Goal: Task Accomplishment & Management: Manage account settings

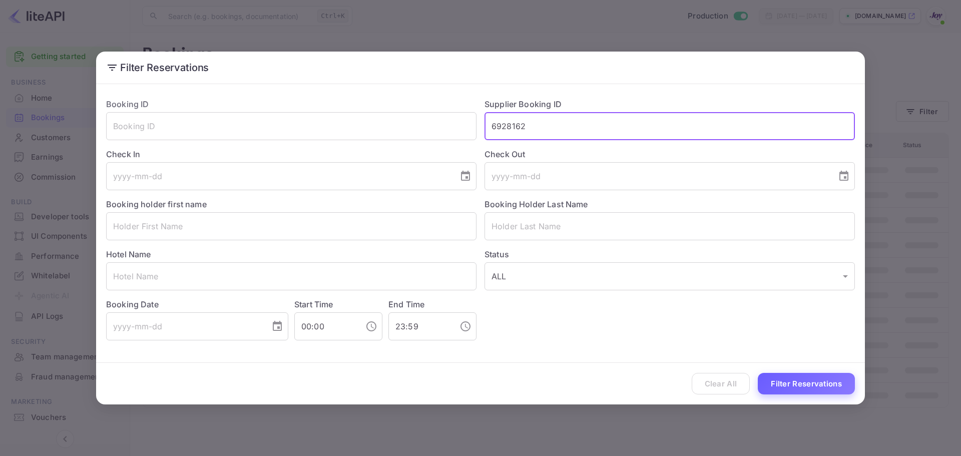
type input "6928162"
click at [789, 379] on button "Filter Reservations" at bounding box center [806, 384] width 97 height 22
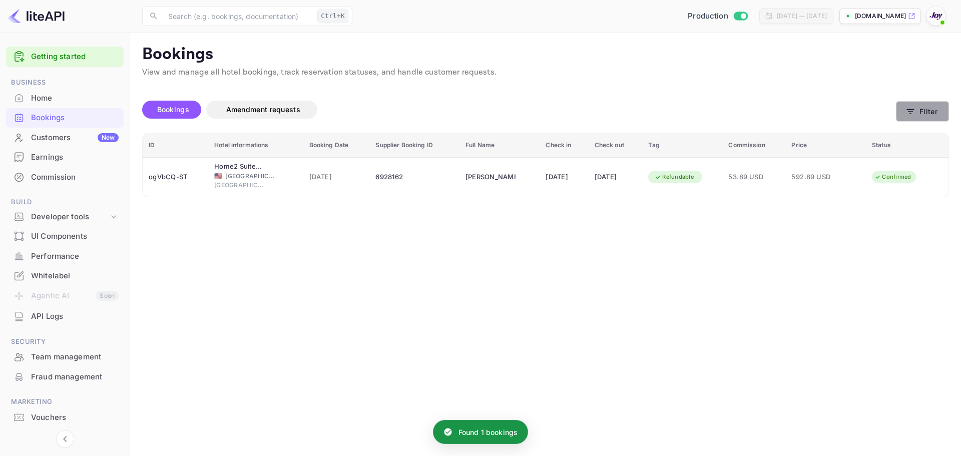
click at [927, 117] on button "Filter" at bounding box center [922, 111] width 53 height 21
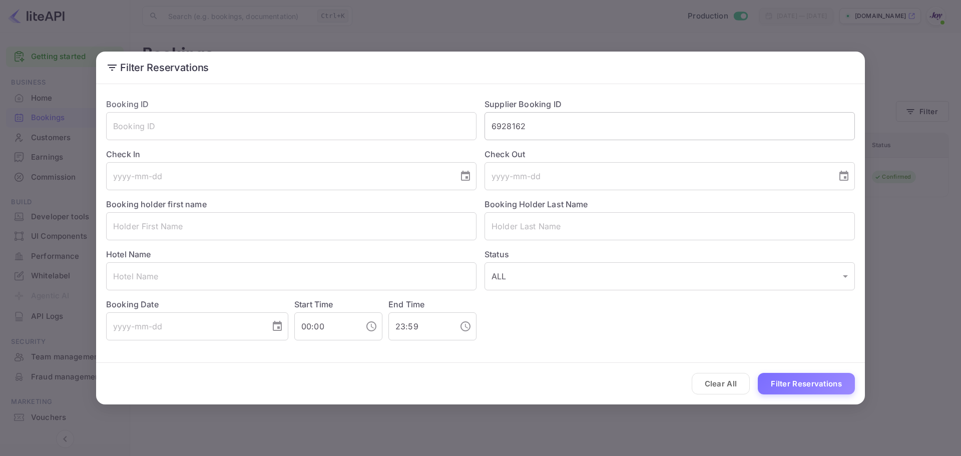
click at [529, 115] on input "6928162" at bounding box center [669, 126] width 370 height 28
click at [795, 379] on button "Filter Reservations" at bounding box center [806, 384] width 97 height 22
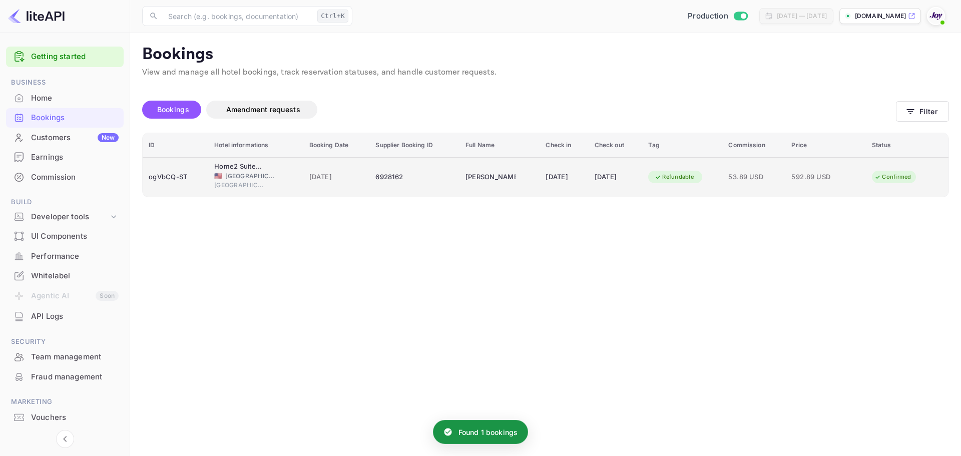
click at [395, 181] on div "6928162" at bounding box center [414, 177] width 78 height 16
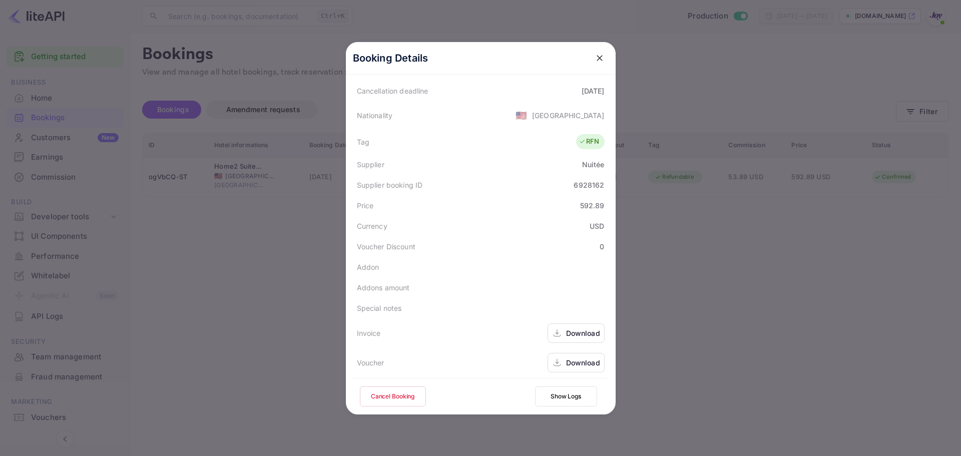
scroll to position [222, 0]
click at [178, 250] on div at bounding box center [480, 228] width 961 height 456
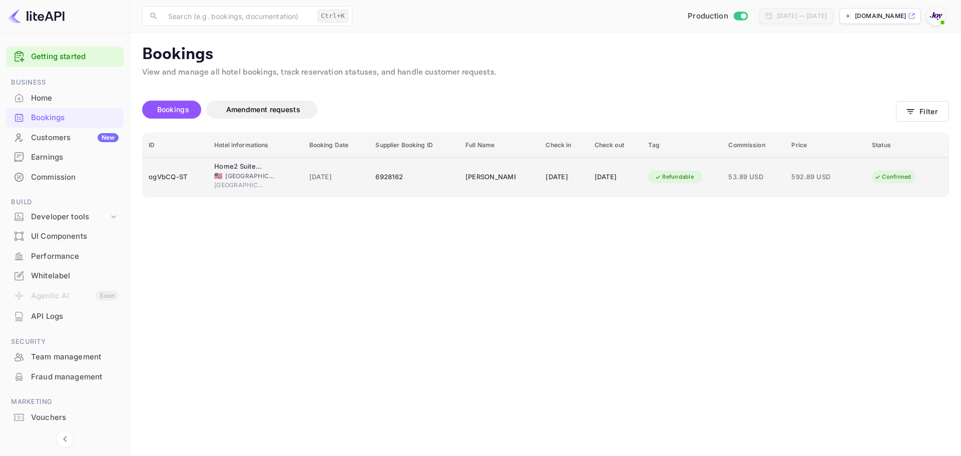
click at [214, 173] on span "🇺🇸" at bounding box center [218, 176] width 8 height 7
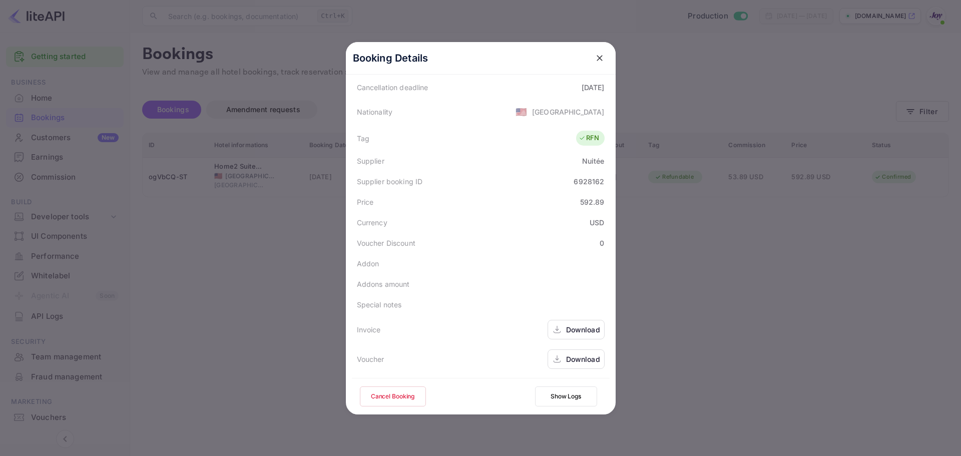
click at [397, 405] on button "Cancel Booking" at bounding box center [393, 396] width 66 height 20
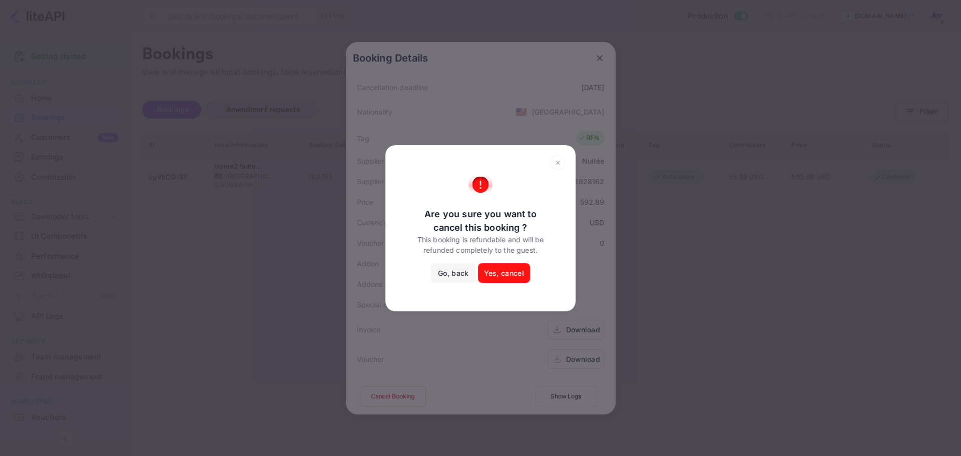
click at [510, 267] on button "Yes, cancel" at bounding box center [504, 273] width 52 height 20
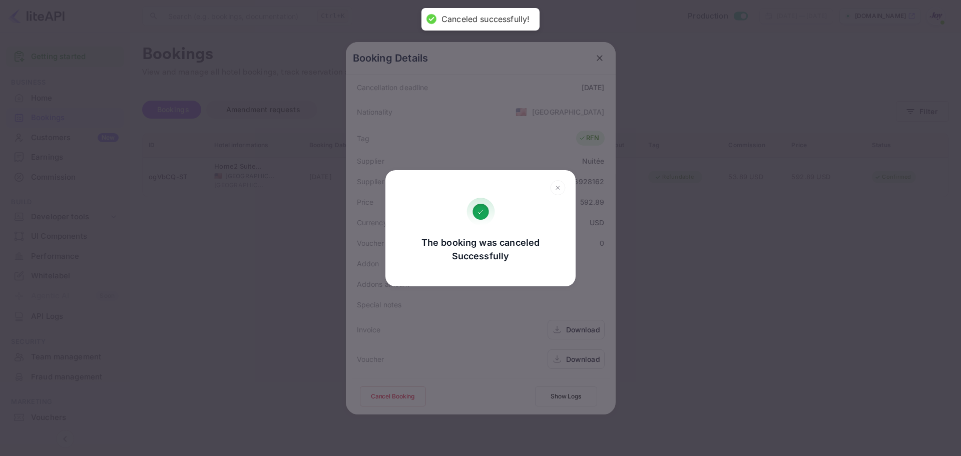
click at [694, 293] on div "The booking was canceled Successfully Go, back Yes, cancel" at bounding box center [480, 228] width 961 height 456
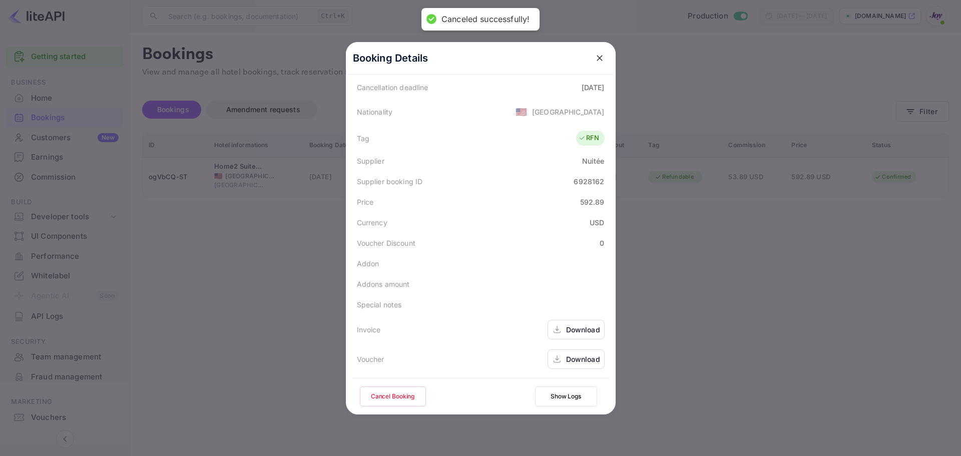
click at [880, 157] on div at bounding box center [480, 228] width 961 height 456
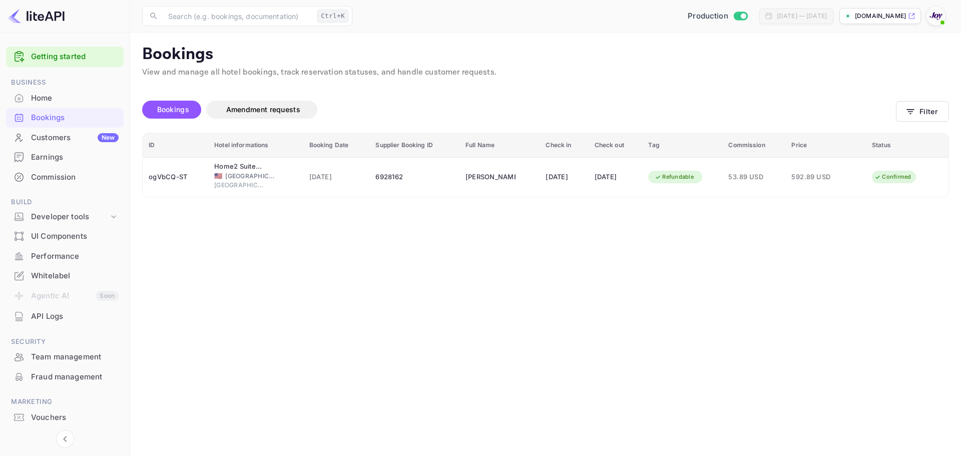
click at [933, 115] on button "Filter" at bounding box center [922, 111] width 53 height 21
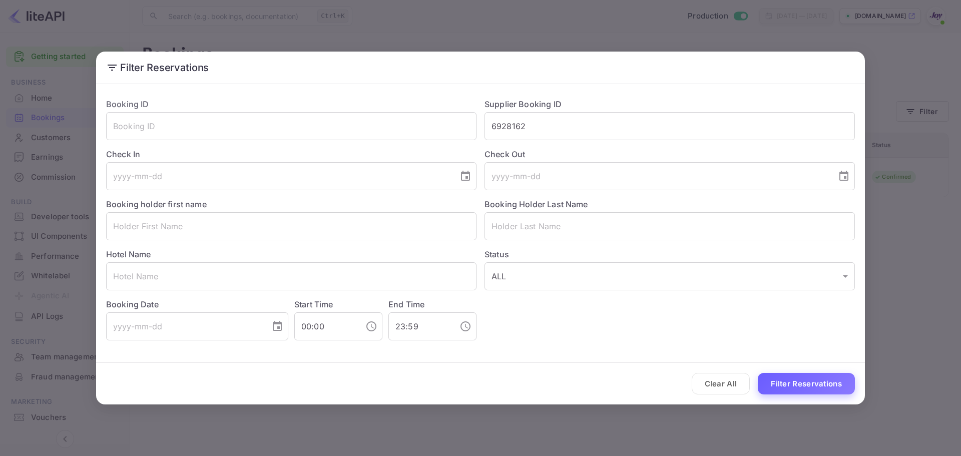
click at [776, 382] on button "Filter Reservations" at bounding box center [806, 384] width 97 height 22
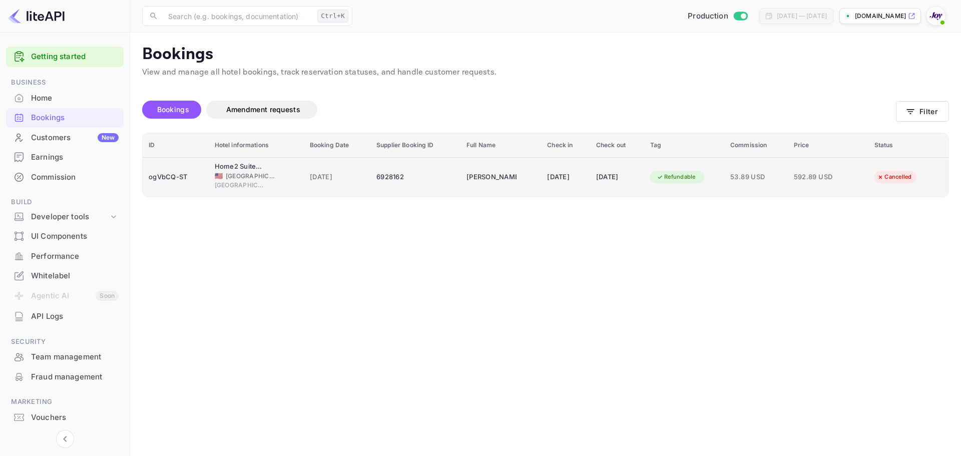
click at [334, 180] on span "10 Apr 2025" at bounding box center [337, 177] width 55 height 11
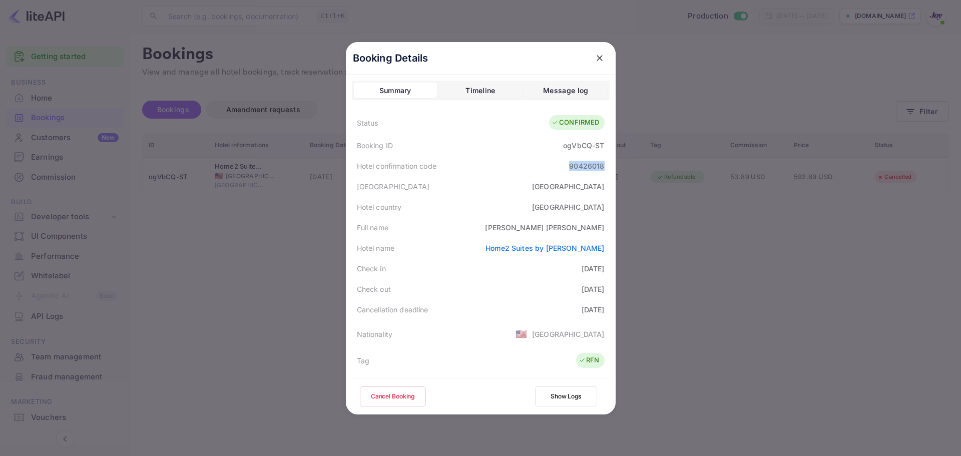
drag, startPoint x: 566, startPoint y: 167, endPoint x: 607, endPoint y: 167, distance: 41.5
click at [607, 167] on div "Booking Details Summary Timeline Message log Status CONFIRMED Booking ID ogVbCQ…" at bounding box center [481, 228] width 270 height 372
copy div "90426018"
drag, startPoint x: 573, startPoint y: 227, endPoint x: 600, endPoint y: 226, distance: 27.5
click at [600, 226] on div "Kelley Lambert" at bounding box center [544, 227] width 119 height 11
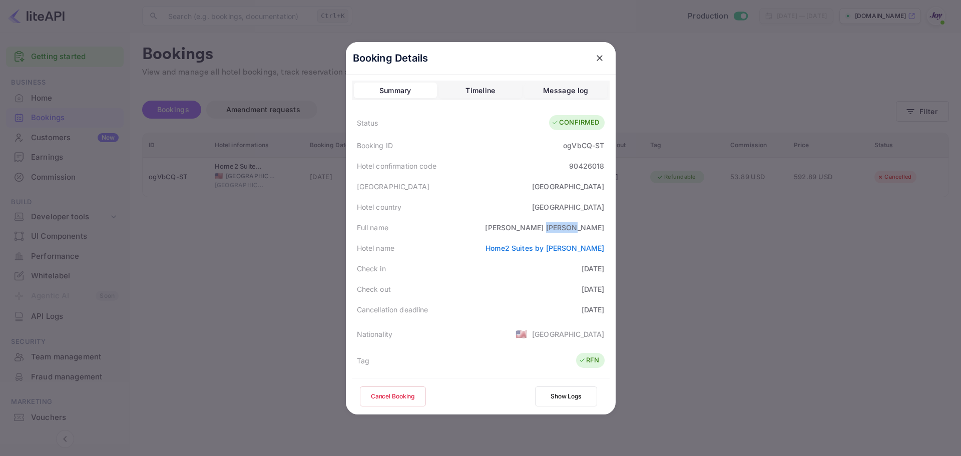
copy div "Lambert"
click at [548, 193] on div "Hotel city Leesburg" at bounding box center [481, 186] width 258 height 21
drag, startPoint x: 559, startPoint y: 148, endPoint x: 599, endPoint y: 149, distance: 40.6
click at [599, 149] on div "Booking ID ogVbCQ-ST" at bounding box center [481, 145] width 258 height 21
copy div "ogVbCQ-ST"
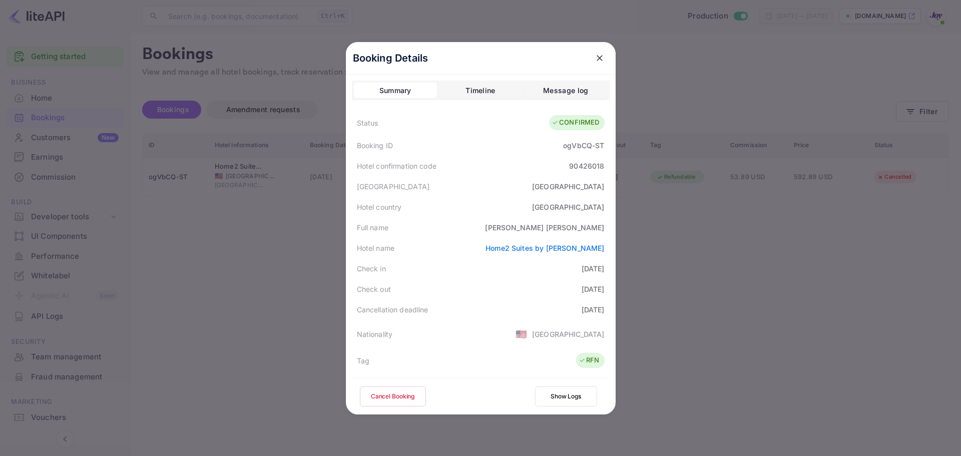
click at [730, 176] on div at bounding box center [480, 228] width 961 height 456
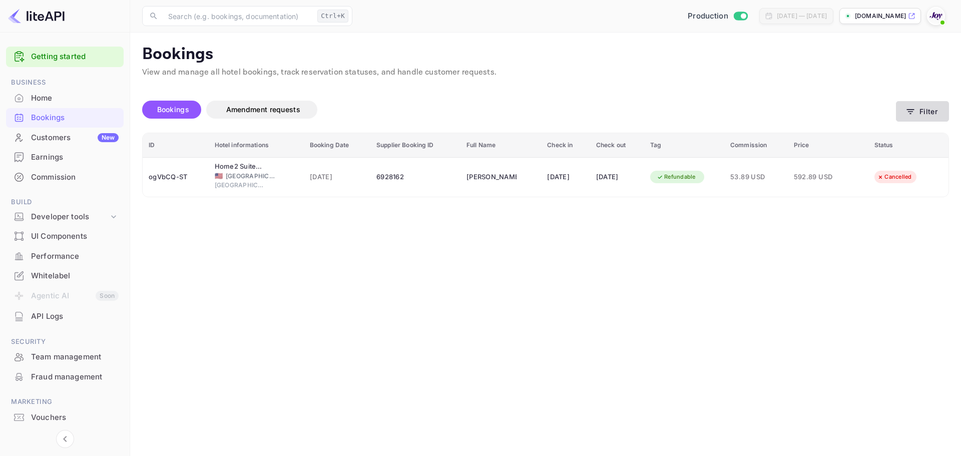
click at [931, 108] on button "Filter" at bounding box center [922, 111] width 53 height 21
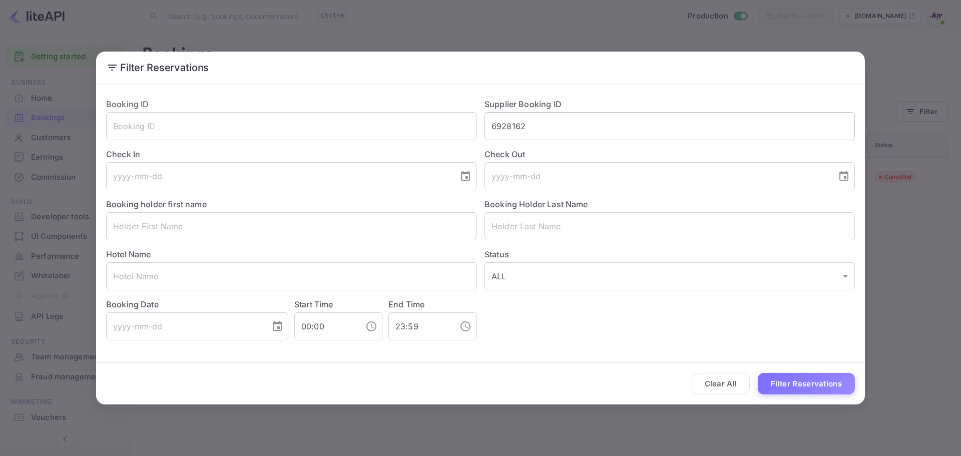
click at [508, 116] on input "6928162" at bounding box center [669, 126] width 370 height 28
paste input "7518359"
type input "7518359"
click at [828, 390] on button "Filter Reservations" at bounding box center [806, 384] width 97 height 22
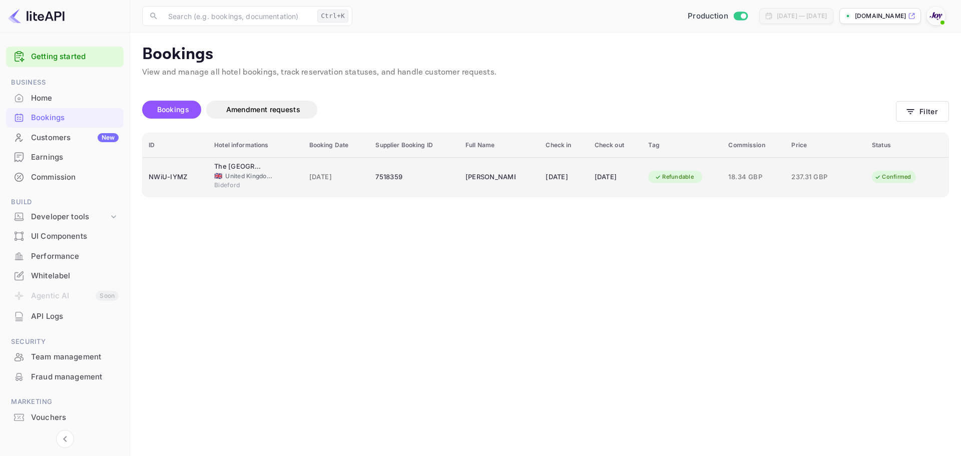
click at [643, 185] on td "[DATE]" at bounding box center [616, 177] width 54 height 40
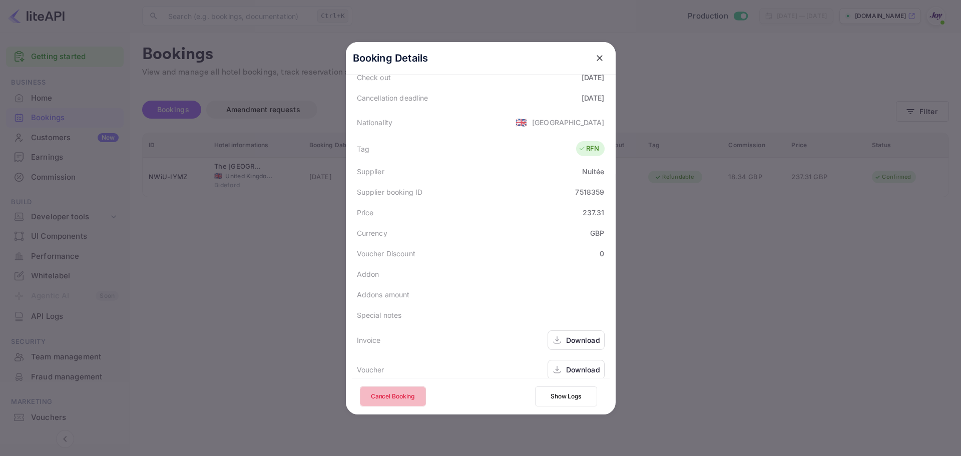
click at [392, 387] on button "Cancel Booking" at bounding box center [393, 396] width 66 height 20
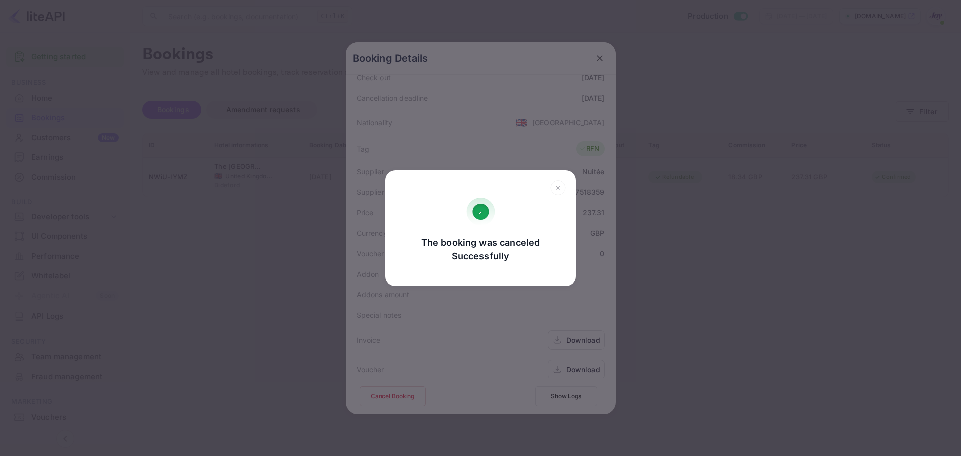
click at [703, 297] on div "The booking was canceled Successfully Go, back Yes, cancel" at bounding box center [480, 228] width 961 height 456
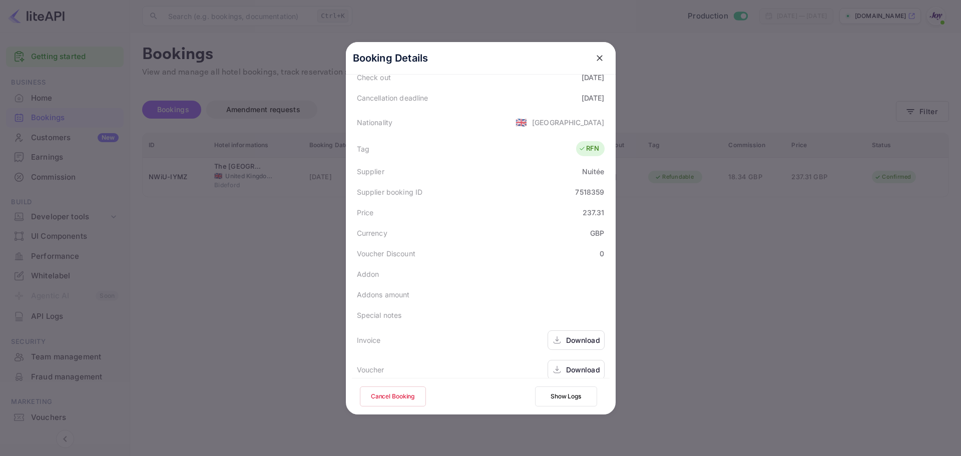
click at [734, 214] on div at bounding box center [480, 228] width 961 height 456
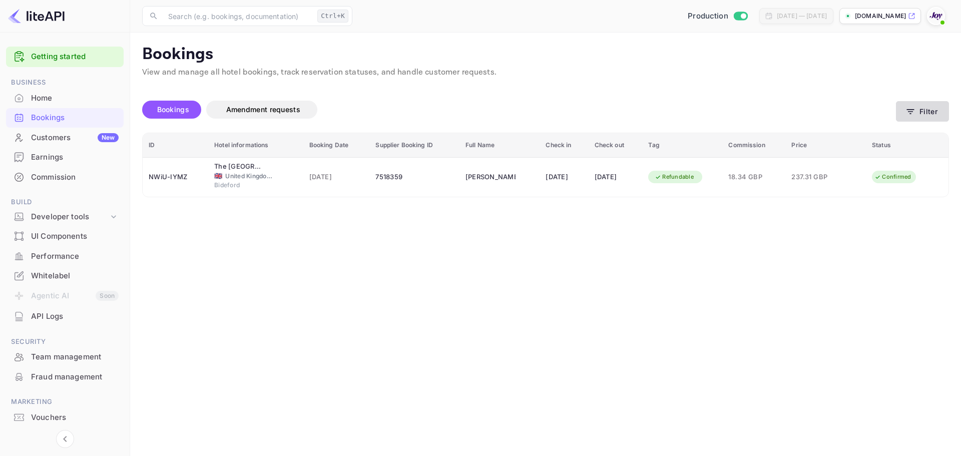
click at [923, 113] on button "Filter" at bounding box center [922, 111] width 53 height 21
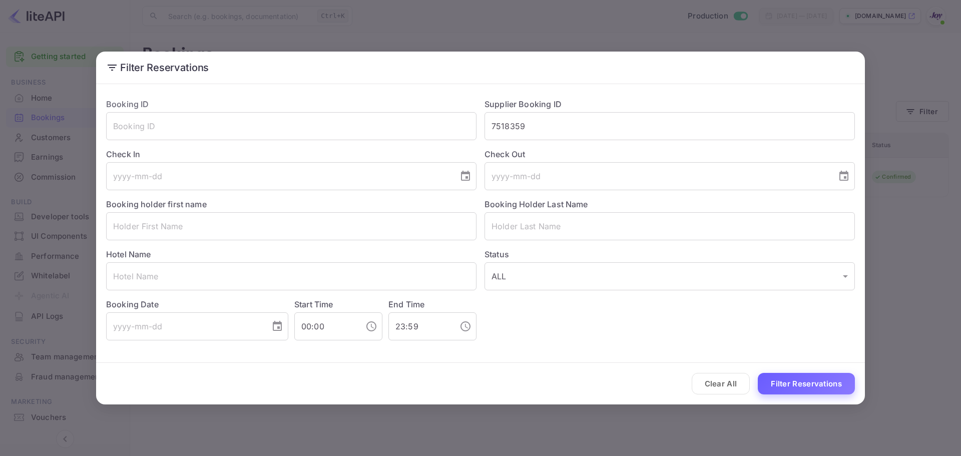
click at [825, 388] on button "Filter Reservations" at bounding box center [806, 384] width 97 height 22
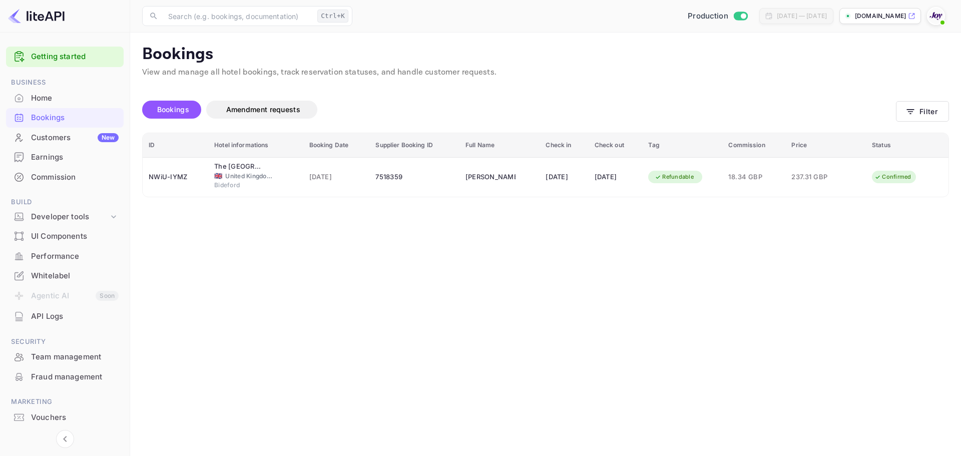
click at [876, 106] on div "Bookings Amendment requests" at bounding box center [519, 110] width 754 height 18
click at [925, 119] on button "Filter" at bounding box center [922, 111] width 53 height 21
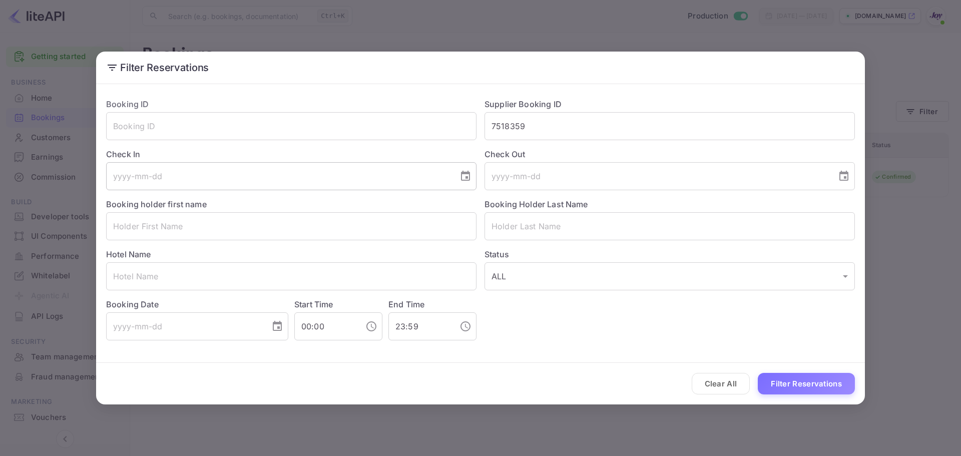
click at [179, 183] on input "tel" at bounding box center [278, 176] width 345 height 28
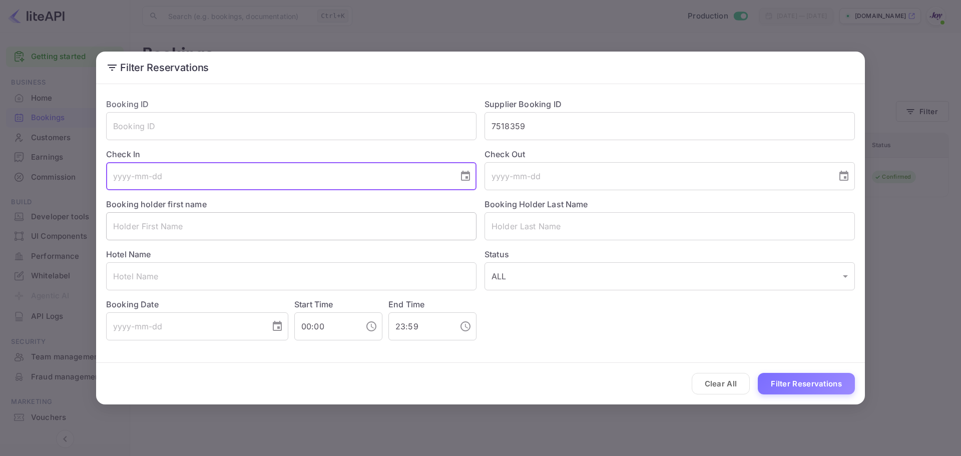
click at [168, 219] on input "text" at bounding box center [291, 226] width 370 height 28
paste input "Rachel Watson"
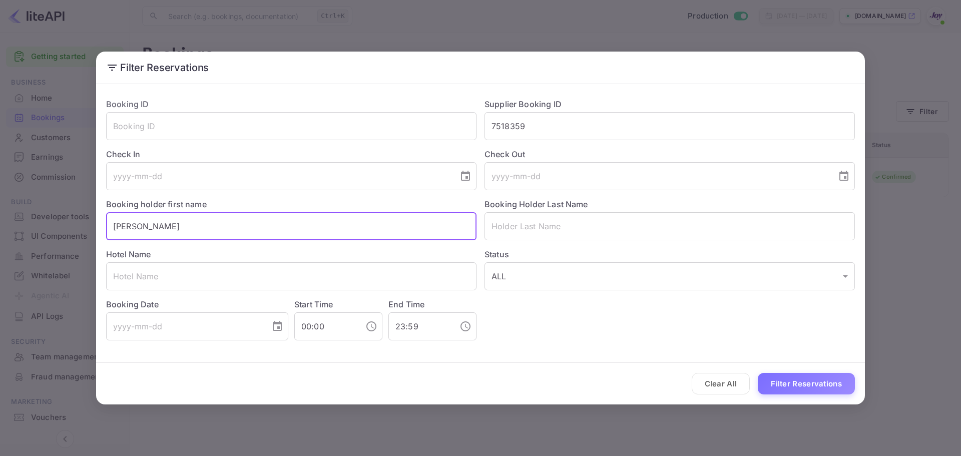
drag, startPoint x: 173, startPoint y: 228, endPoint x: 141, endPoint y: 226, distance: 32.1
click at [141, 226] on input "Rachel Watson" at bounding box center [291, 226] width 370 height 28
type input "Rachel"
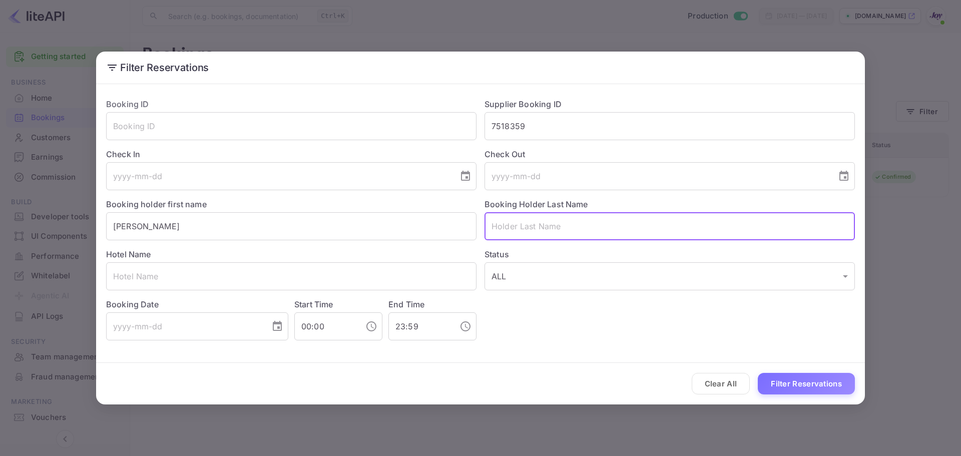
click at [506, 227] on input "text" at bounding box center [669, 226] width 370 height 28
paste input "Watson"
type input "Watson"
click at [309, 228] on input "Rachel" at bounding box center [291, 226] width 370 height 28
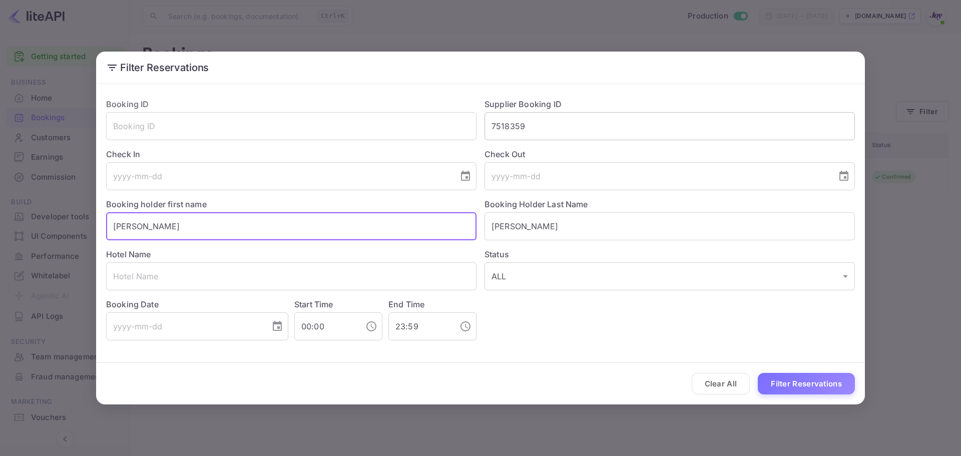
type input "Rachel"
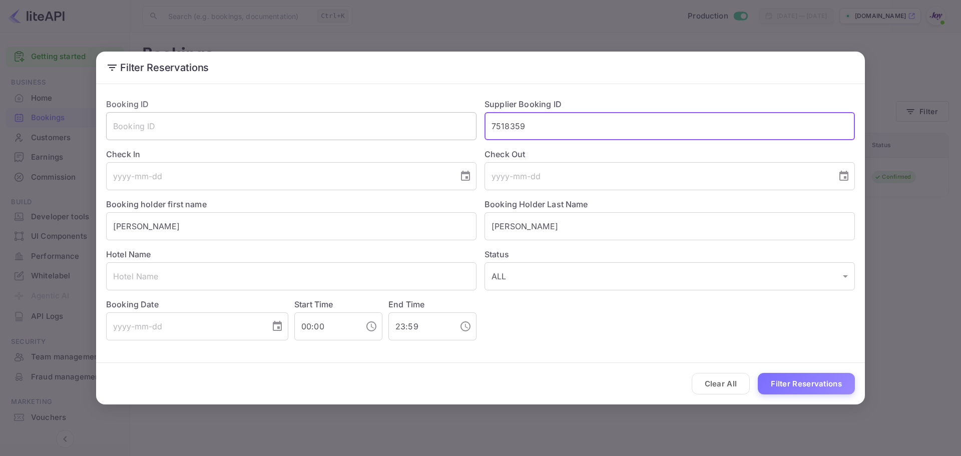
drag, startPoint x: 537, startPoint y: 125, endPoint x: 434, endPoint y: 125, distance: 102.6
click at [434, 125] on div "Booking ID ​ Supplier Booking ID 7518359 ​ Check In ​ Check Out ​ Booking holde…" at bounding box center [476, 215] width 757 height 250
click at [797, 384] on button "Filter Reservations" at bounding box center [806, 384] width 97 height 22
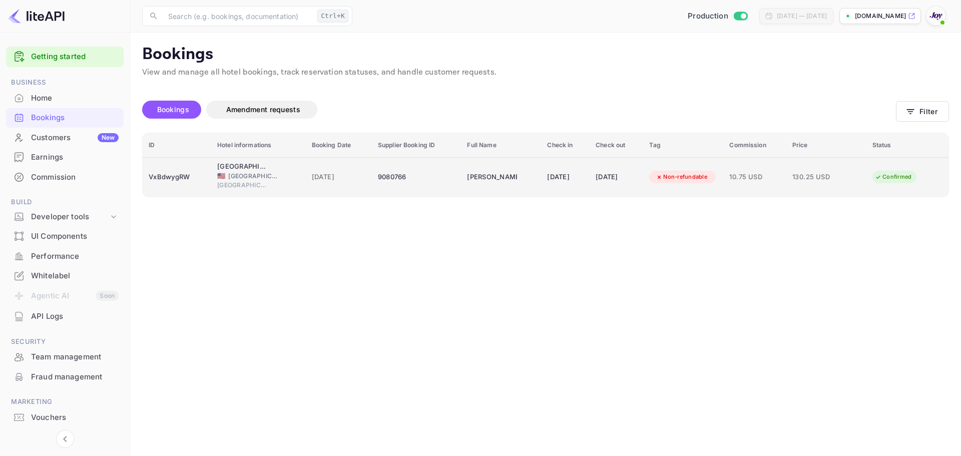
click at [195, 183] on div "VxBdwygRW" at bounding box center [177, 177] width 57 height 16
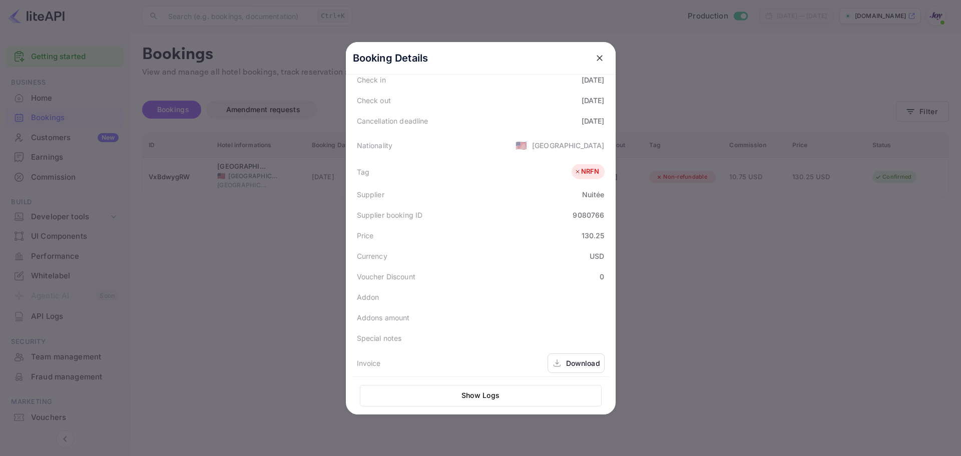
scroll to position [224, 0]
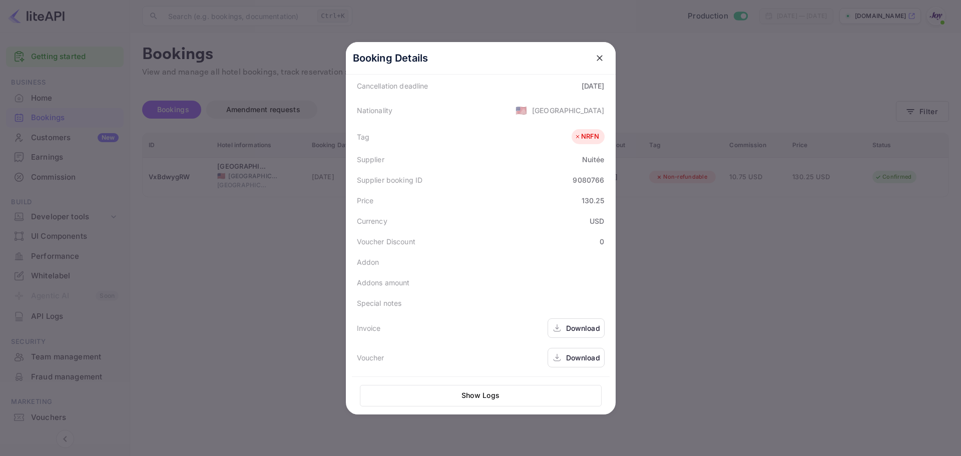
click at [780, 286] on div at bounding box center [480, 228] width 961 height 456
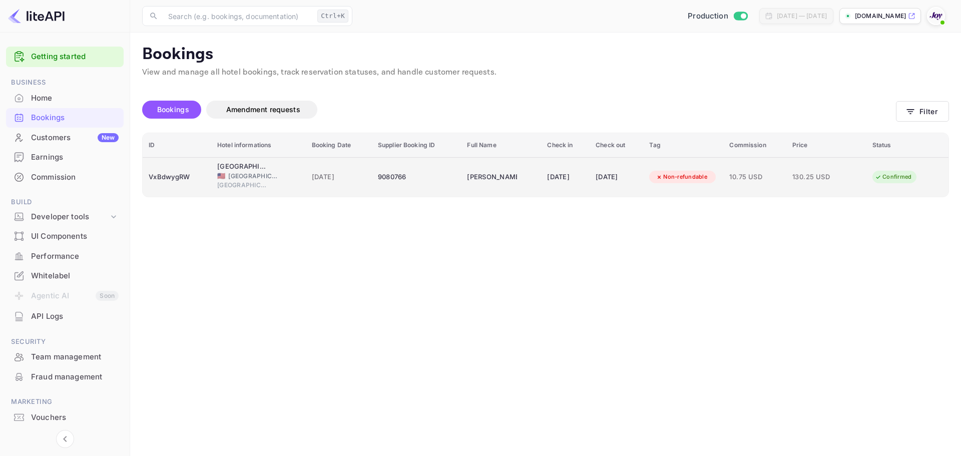
click at [272, 190] on div "Greensboro" at bounding box center [258, 187] width 83 height 12
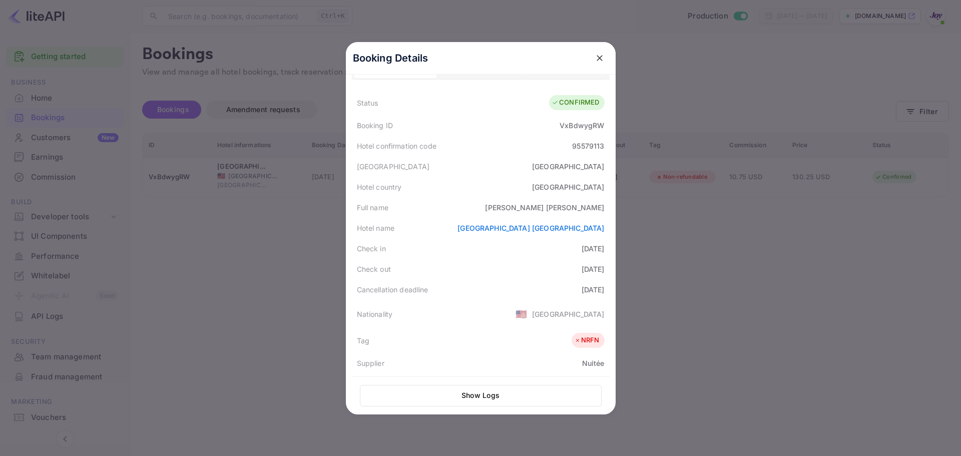
scroll to position [0, 0]
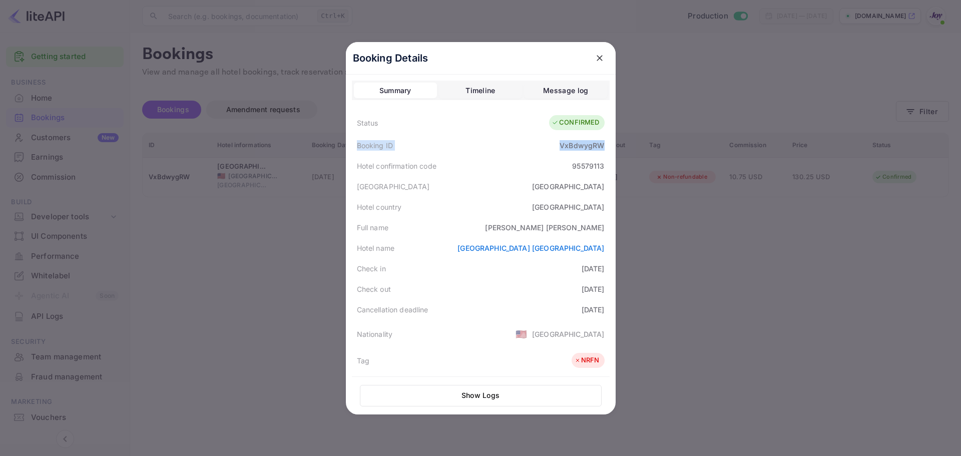
drag, startPoint x: 352, startPoint y: 145, endPoint x: 605, endPoint y: 146, distance: 252.7
click at [605, 145] on div "Booking ID VxBdwygRW" at bounding box center [481, 145] width 258 height 21
copy div "Booking ID VxBdwygRW"
click at [463, 200] on div "Hotel country United States of America" at bounding box center [481, 207] width 258 height 21
drag, startPoint x: 350, startPoint y: 227, endPoint x: 601, endPoint y: 229, distance: 250.7
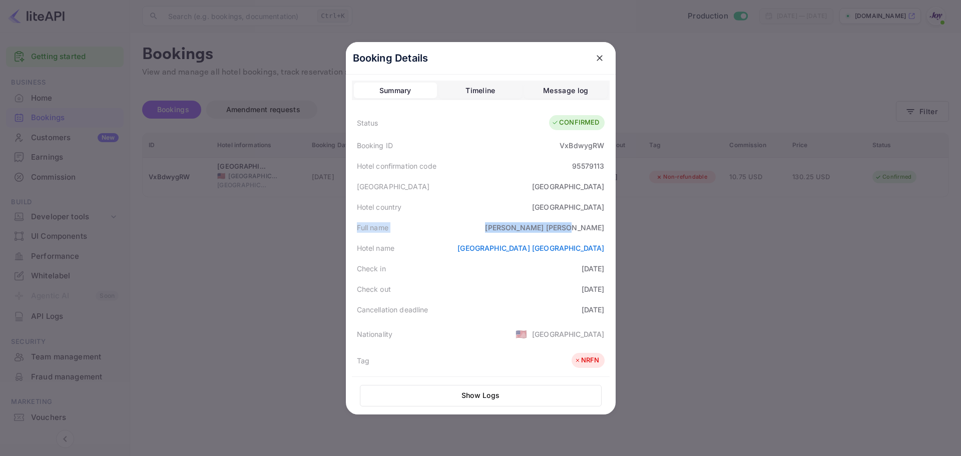
click at [600, 229] on div "Full name Rachel Watson" at bounding box center [481, 227] width 258 height 21
copy div "Full name Rachel Watson"
drag, startPoint x: 347, startPoint y: 267, endPoint x: 595, endPoint y: 290, distance: 248.8
click at [595, 290] on div "Booking Details Summary Timeline Message log Status CONFIRMED Booking ID VxBdwy…" at bounding box center [481, 228] width 270 height 372
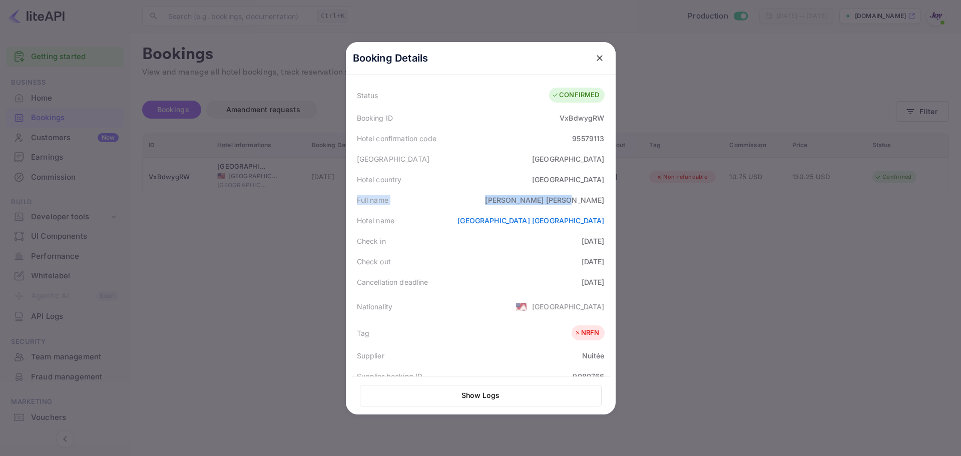
scroll to position [24, 0]
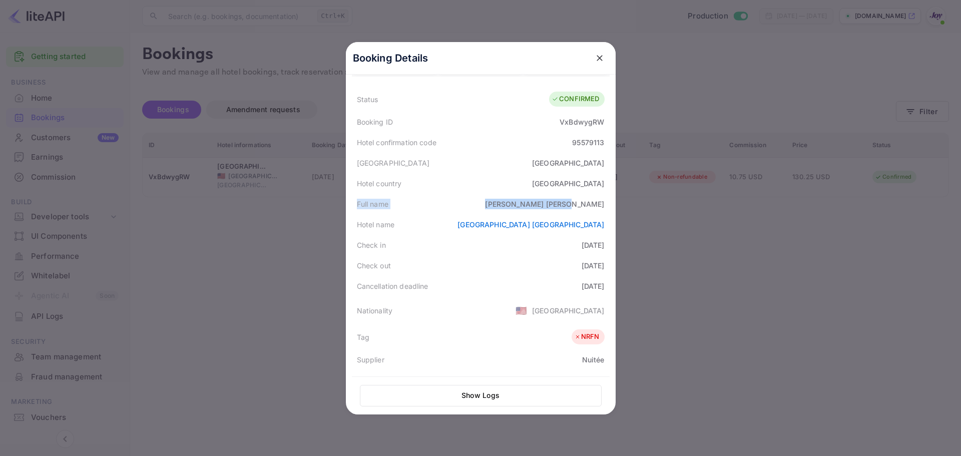
click at [379, 254] on div "Check in 2025-09-28" at bounding box center [481, 245] width 258 height 21
drag, startPoint x: 346, startPoint y: 244, endPoint x: 604, endPoint y: 264, distance: 258.5
click at [605, 265] on div "Booking Details Summary Timeline Message log Status CONFIRMED Booking ID VxBdwy…" at bounding box center [481, 205] width 270 height 372
copy div "Check in 2025-09-28 Check out 2025-09-29"
drag, startPoint x: 352, startPoint y: 123, endPoint x: 603, endPoint y: 146, distance: 251.8
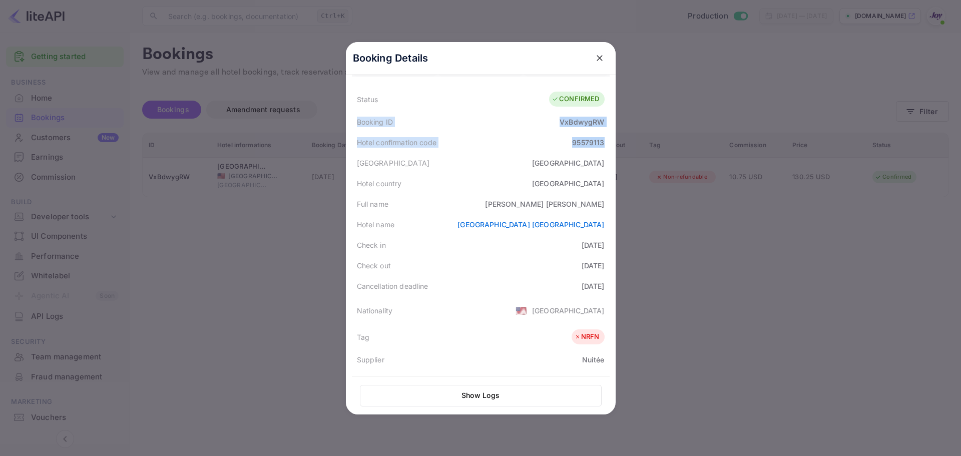
click at [603, 146] on div "Status CONFIRMED Booking ID VxBdwygRW Hotel confirmation code 95579113 Hotel ci…" at bounding box center [481, 329] width 258 height 485
click at [499, 225] on link "Hampton Inn Greensboro-Airport" at bounding box center [530, 224] width 147 height 9
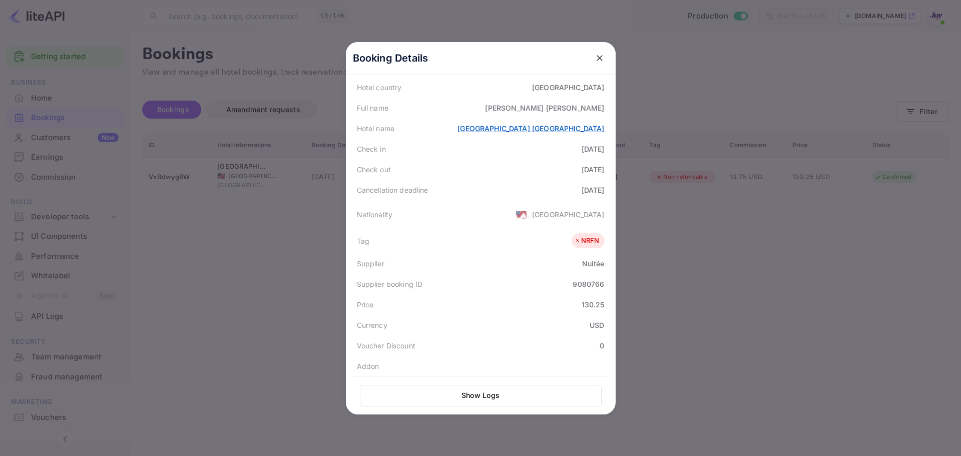
scroll to position [124, 0]
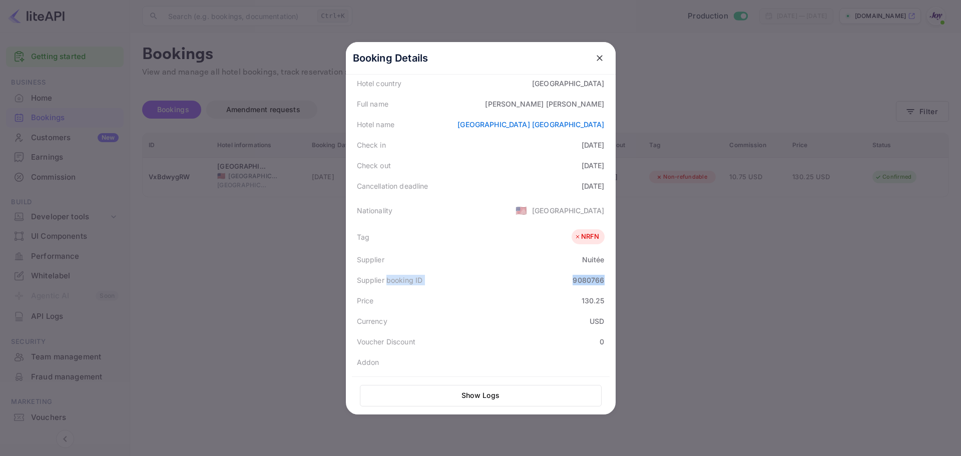
drag, startPoint x: 384, startPoint y: 278, endPoint x: 607, endPoint y: 276, distance: 223.2
click at [607, 276] on div "Booking Details Summary Timeline Message log Status CONFIRMED Booking ID VxBdwy…" at bounding box center [481, 104] width 270 height 372
copy div "booking ID 9080766"
click at [727, 83] on div at bounding box center [480, 228] width 961 height 456
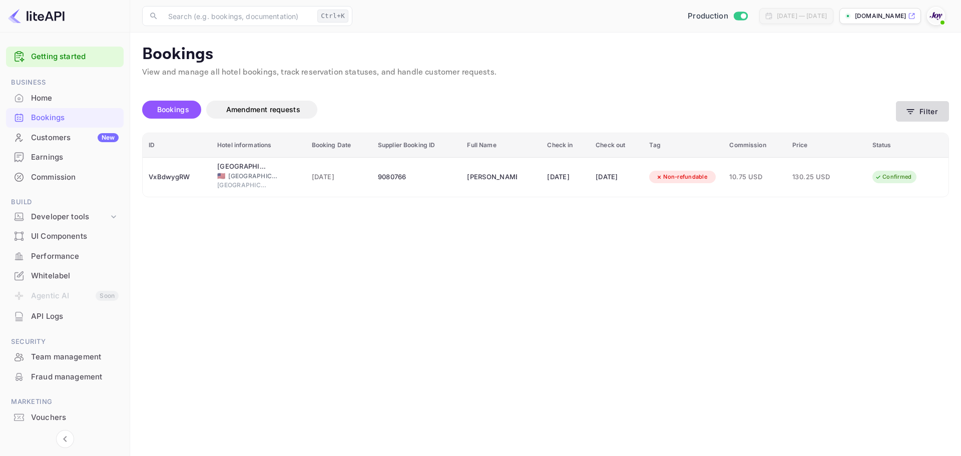
click at [918, 102] on button "Filter" at bounding box center [922, 111] width 53 height 21
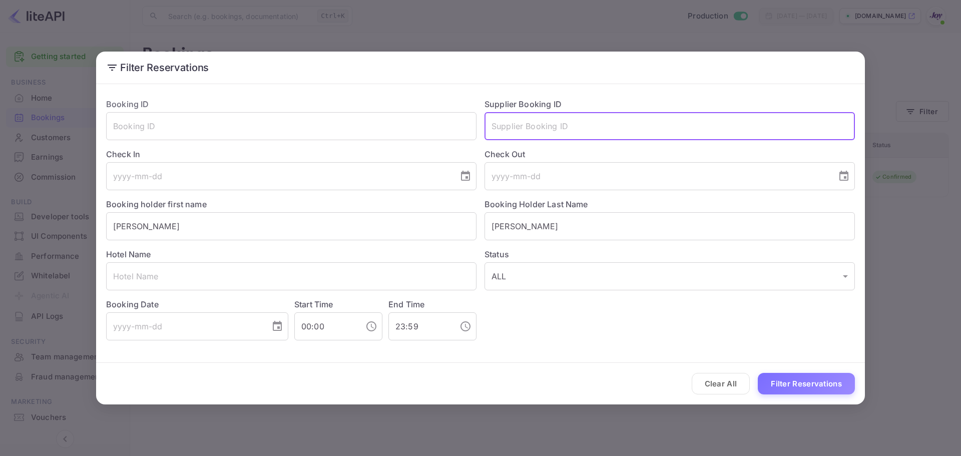
click at [526, 134] on input "text" at bounding box center [669, 126] width 370 height 28
paste input "7518359"
type input "7518359"
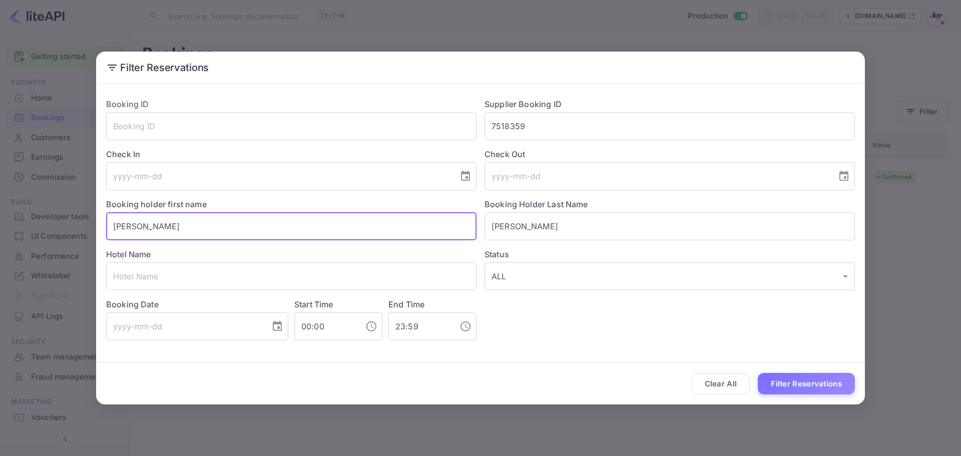
drag, startPoint x: 190, startPoint y: 216, endPoint x: 75, endPoint y: 226, distance: 115.1
click at [75, 226] on div "Filter Reservations Booking ID ​ Supplier Booking ID 7518359 ​ Check In ​ Check…" at bounding box center [480, 228] width 961 height 456
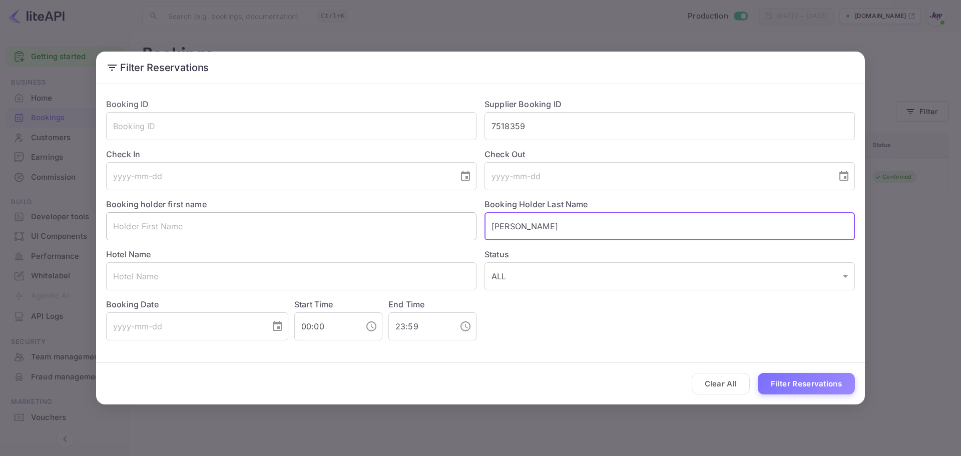
drag, startPoint x: 557, startPoint y: 224, endPoint x: 387, endPoint y: 227, distance: 169.7
click at [379, 226] on div "Booking ID ​ Supplier Booking ID 7518359 ​ Check In ​ Check Out ​ Booking holde…" at bounding box center [476, 215] width 757 height 250
click at [811, 391] on button "Filter Reservations" at bounding box center [806, 384] width 97 height 22
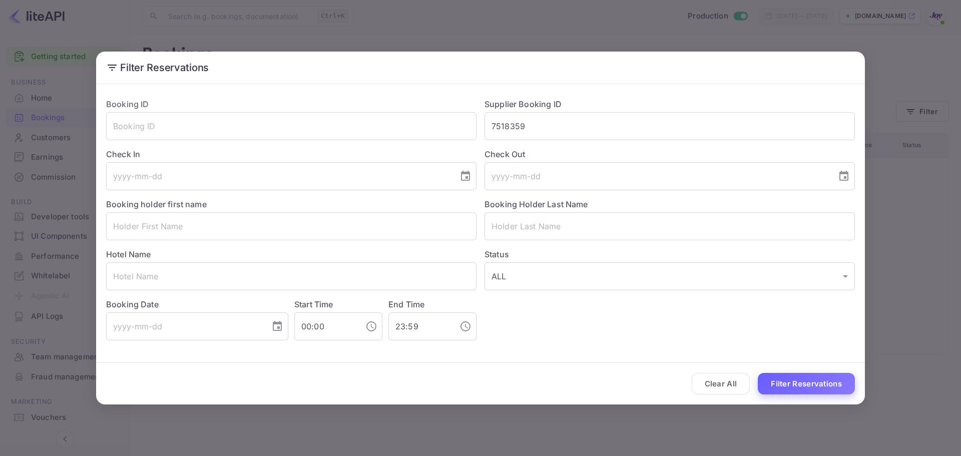
click at [790, 382] on button "Filter Reservations" at bounding box center [806, 384] width 97 height 22
click at [787, 381] on button "Filter Reservations" at bounding box center [806, 384] width 97 height 22
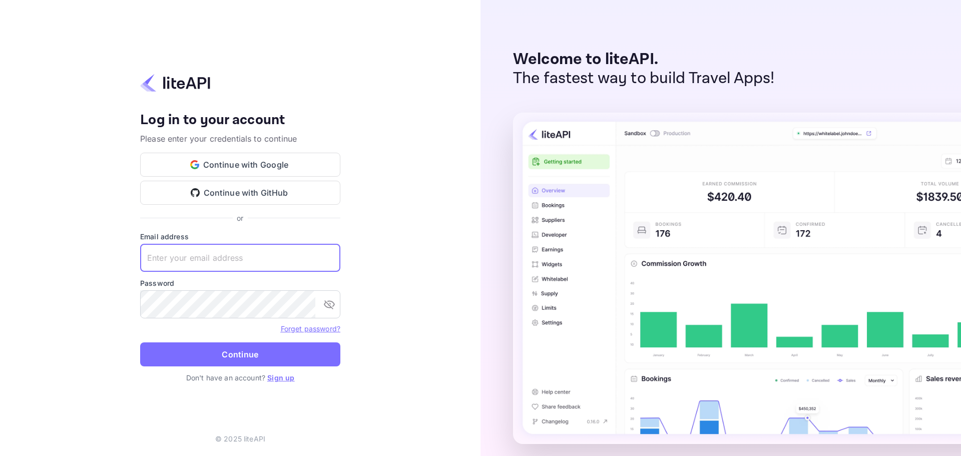
click at [172, 260] on input "text" at bounding box center [240, 258] width 200 height 28
paste input "[EMAIL_ADDRESS][DOMAIN_NAME]"
type input "[EMAIL_ADDRESS][DOMAIN_NAME]"
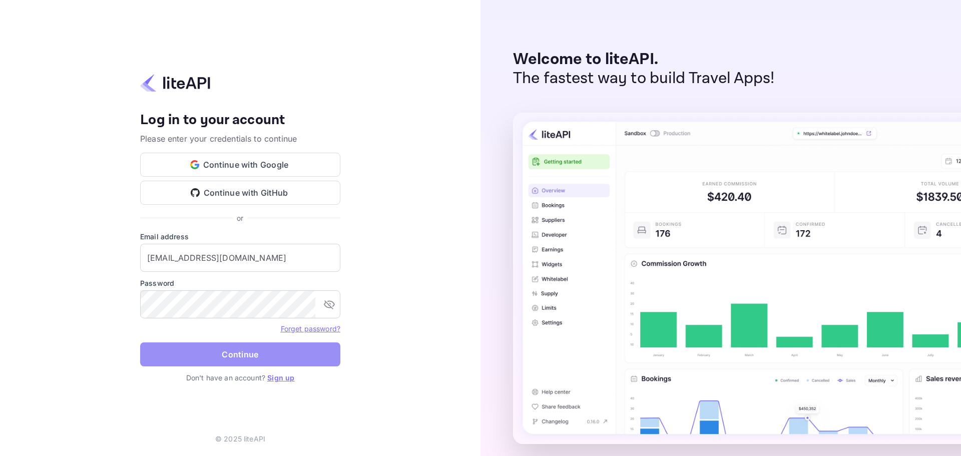
click at [225, 364] on button "Continue" at bounding box center [240, 354] width 200 height 24
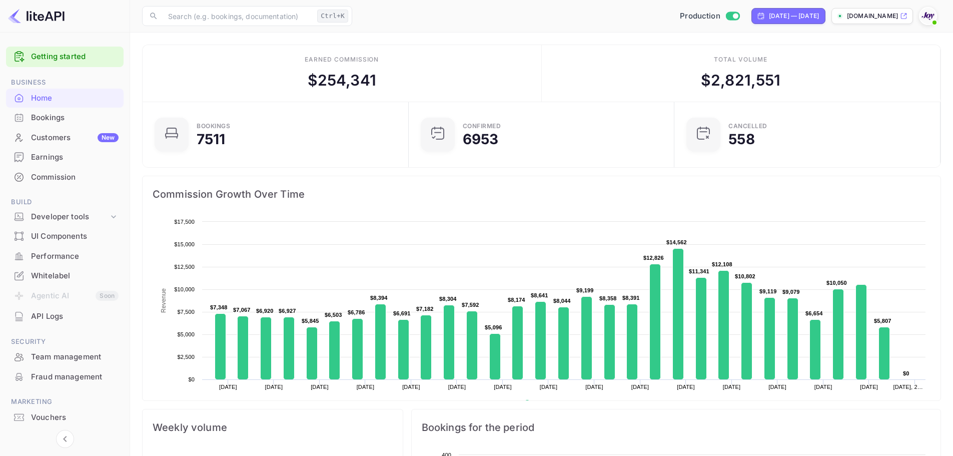
click at [43, 119] on div "Bookings" at bounding box center [75, 118] width 88 height 12
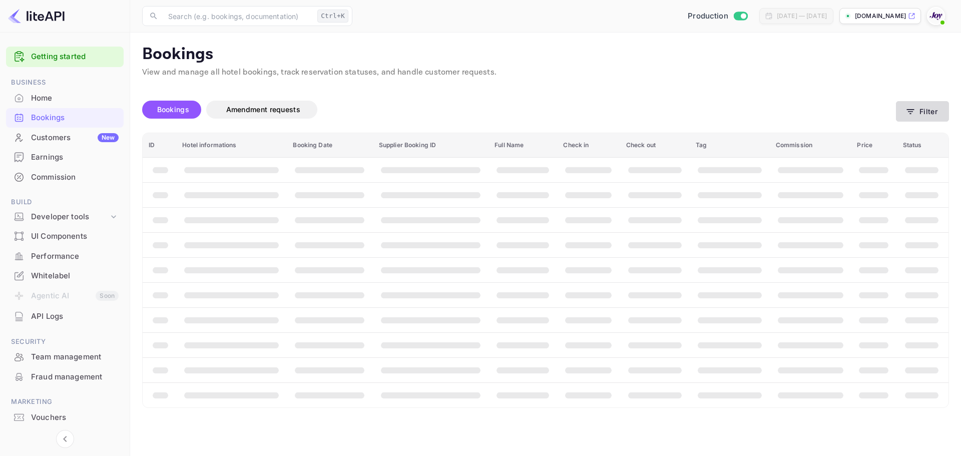
click at [915, 107] on icon "button" at bounding box center [910, 112] width 10 height 10
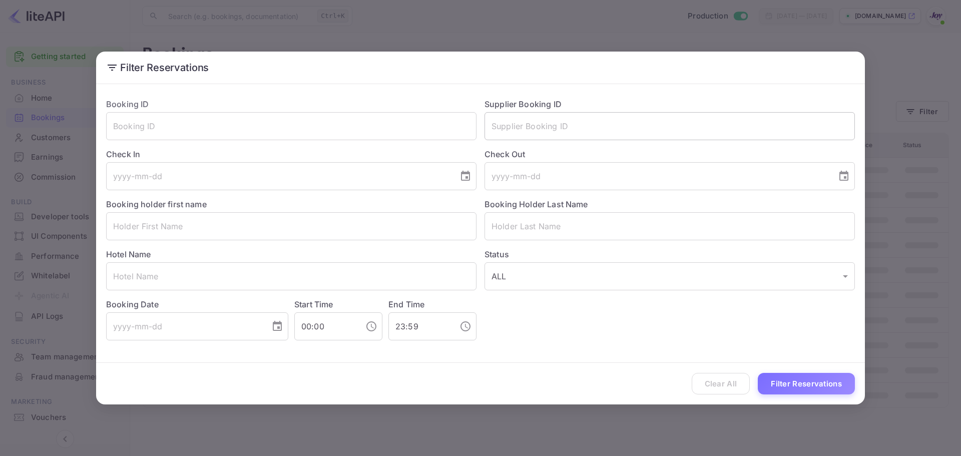
click at [528, 118] on input "text" at bounding box center [669, 126] width 370 height 28
paste input "7518359"
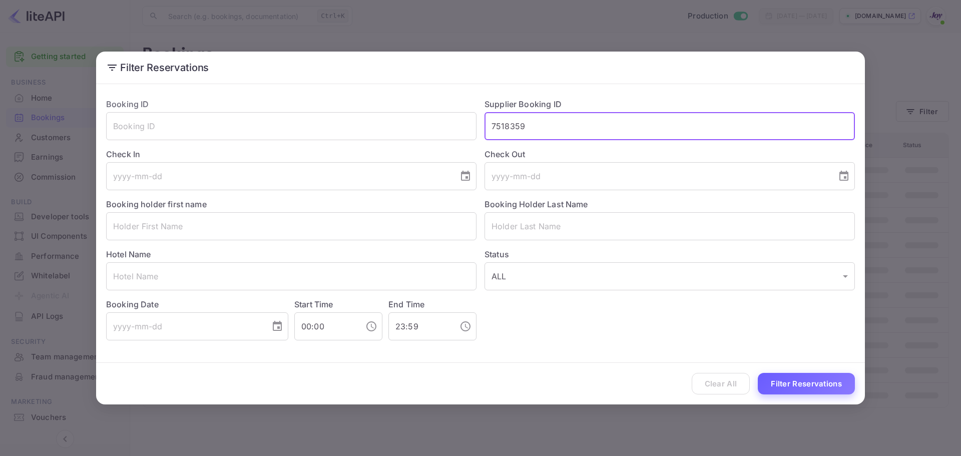
type input "7518359"
click at [824, 386] on button "Filter Reservations" at bounding box center [806, 384] width 97 height 22
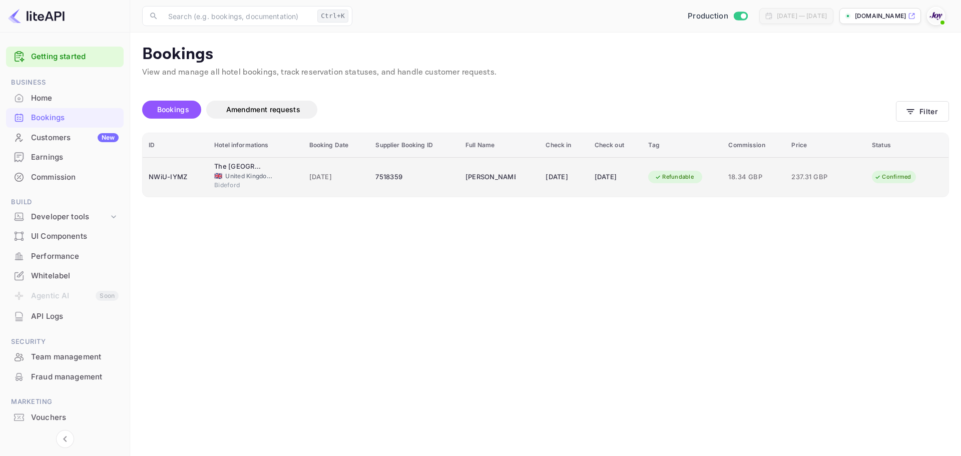
click at [469, 173] on div "[PERSON_NAME]" at bounding box center [490, 177] width 50 height 16
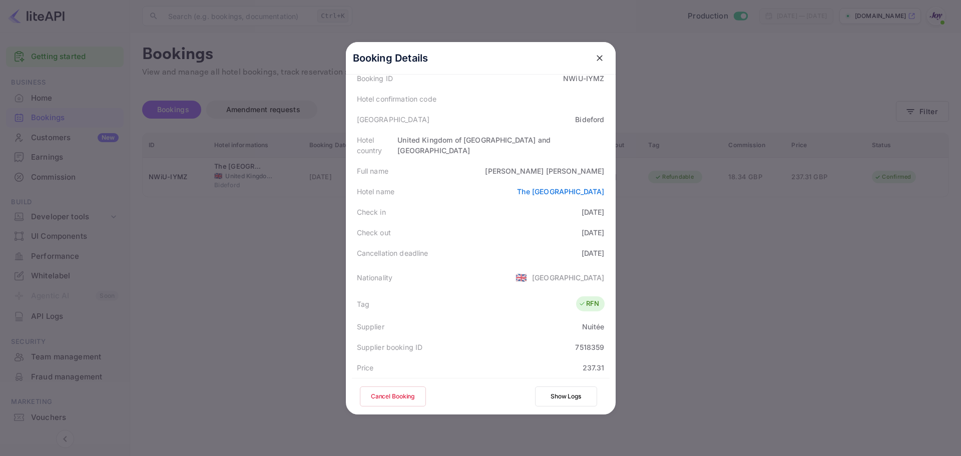
scroll to position [222, 0]
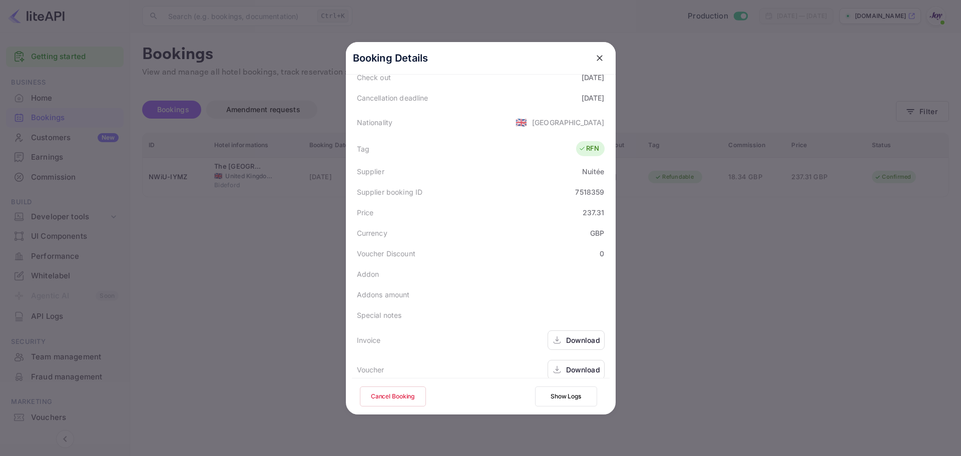
click at [568, 364] on div "Download" at bounding box center [576, 370] width 57 height 20
click at [380, 396] on button "Cancel Booking" at bounding box center [393, 396] width 66 height 20
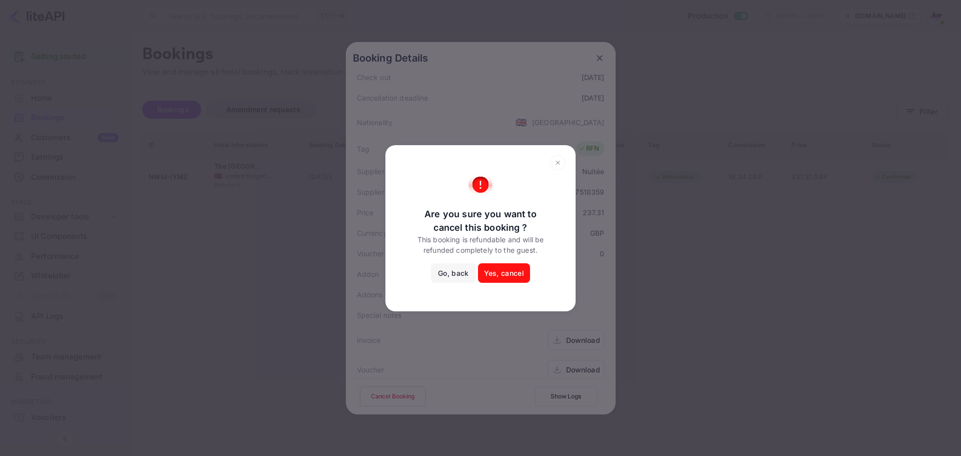
click at [495, 276] on button "Yes, cancel" at bounding box center [504, 273] width 52 height 20
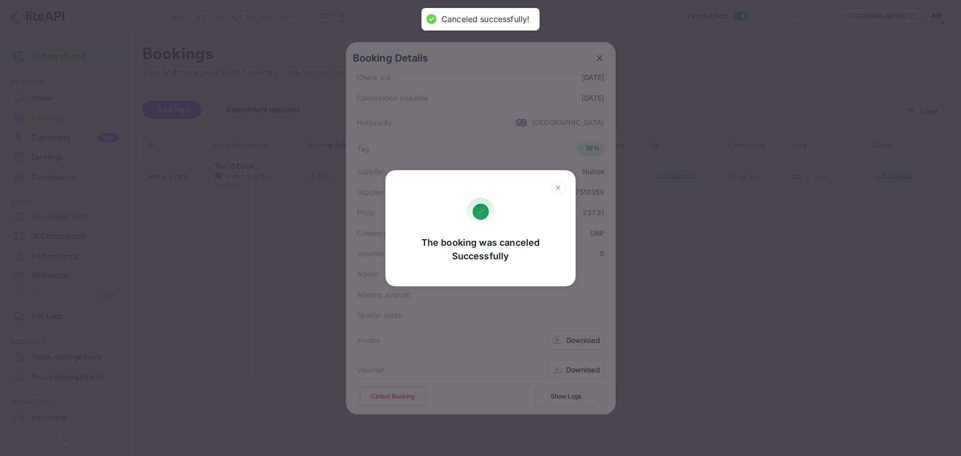
click at [737, 253] on div "The booking was canceled Successfully Go, back Yes, cancel" at bounding box center [480, 228] width 961 height 456
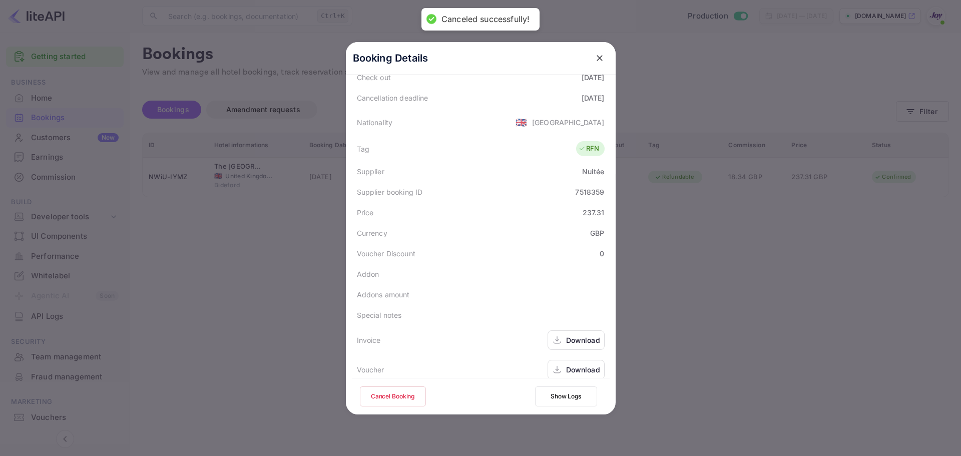
click at [870, 111] on div at bounding box center [480, 228] width 961 height 456
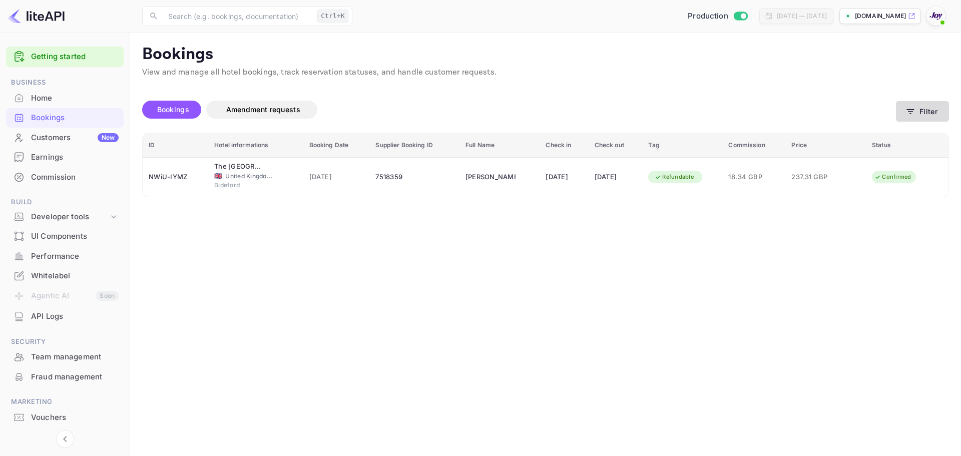
click at [923, 111] on button "Filter" at bounding box center [922, 111] width 53 height 21
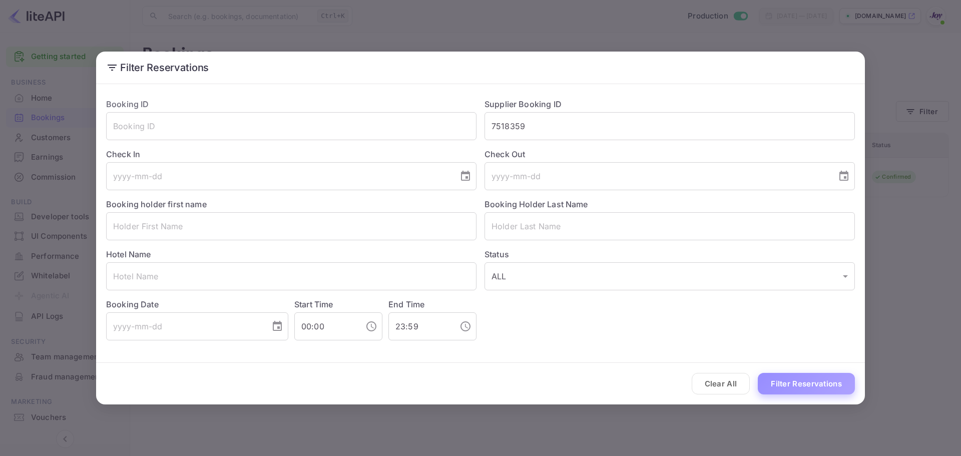
click at [796, 387] on button "Filter Reservations" at bounding box center [806, 384] width 97 height 22
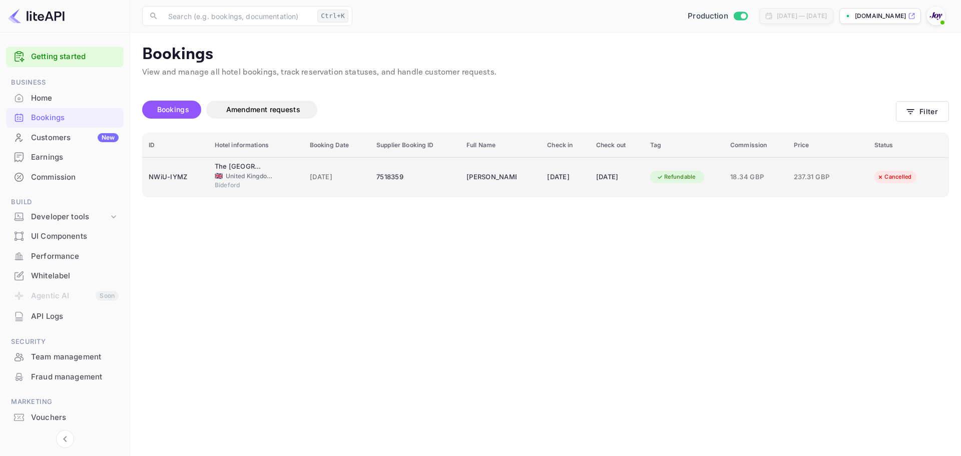
click at [396, 174] on div "7518359" at bounding box center [415, 177] width 78 height 16
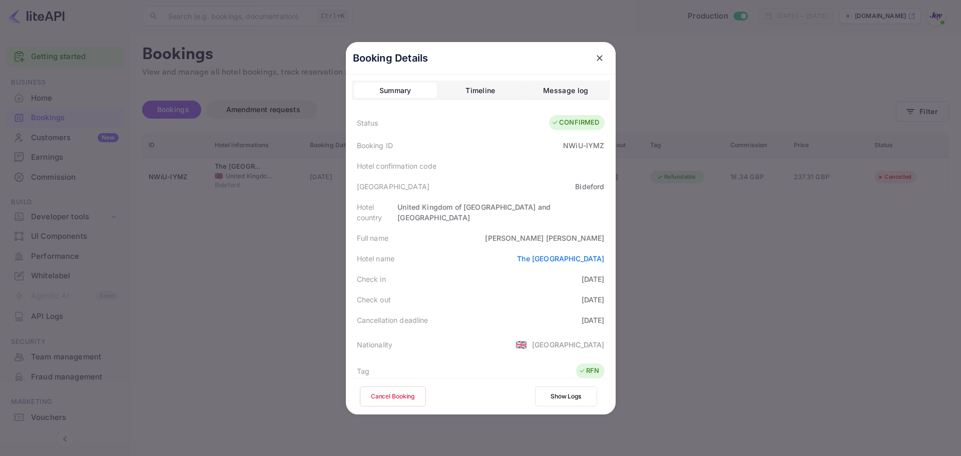
scroll to position [100, 0]
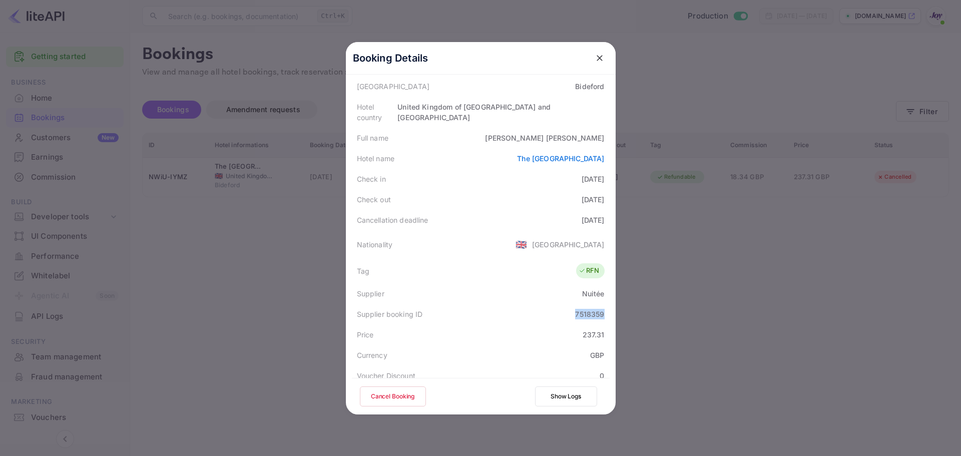
drag, startPoint x: 572, startPoint y: 306, endPoint x: 603, endPoint y: 305, distance: 31.0
click at [603, 305] on div "Supplier booking ID 7518359" at bounding box center [481, 314] width 258 height 21
copy div "7518359"
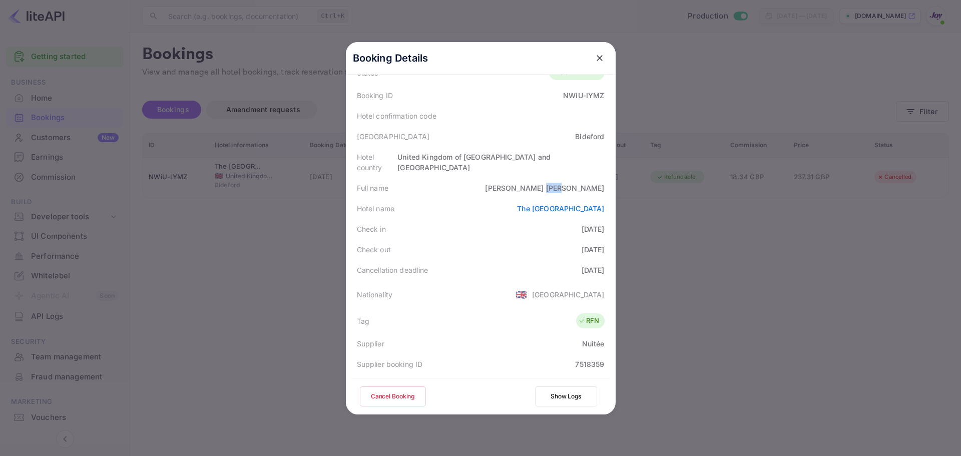
drag, startPoint x: 584, startPoint y: 178, endPoint x: 602, endPoint y: 181, distance: 18.8
click at [602, 181] on div "Full name [PERSON_NAME]" at bounding box center [481, 188] width 258 height 21
copy div "[PERSON_NAME]"
